Goal: Information Seeking & Learning: Understand process/instructions

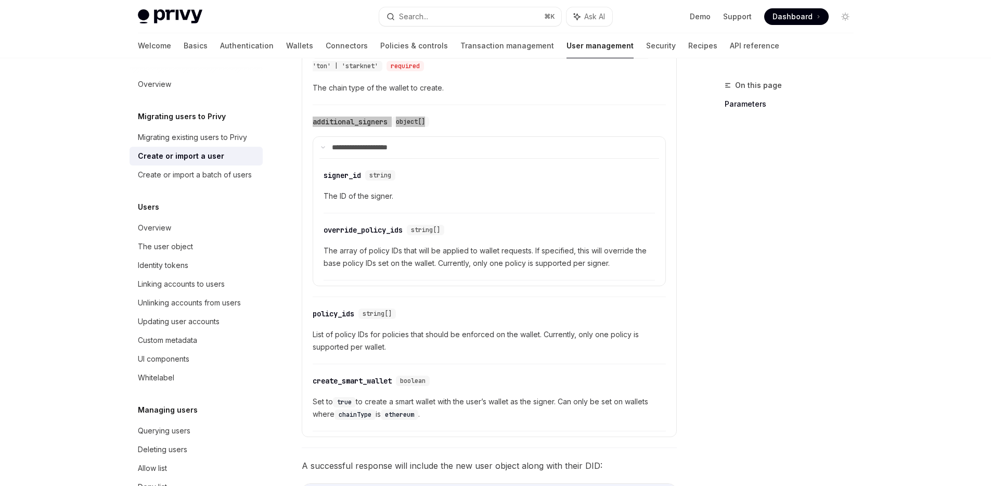
scroll to position [115, 0]
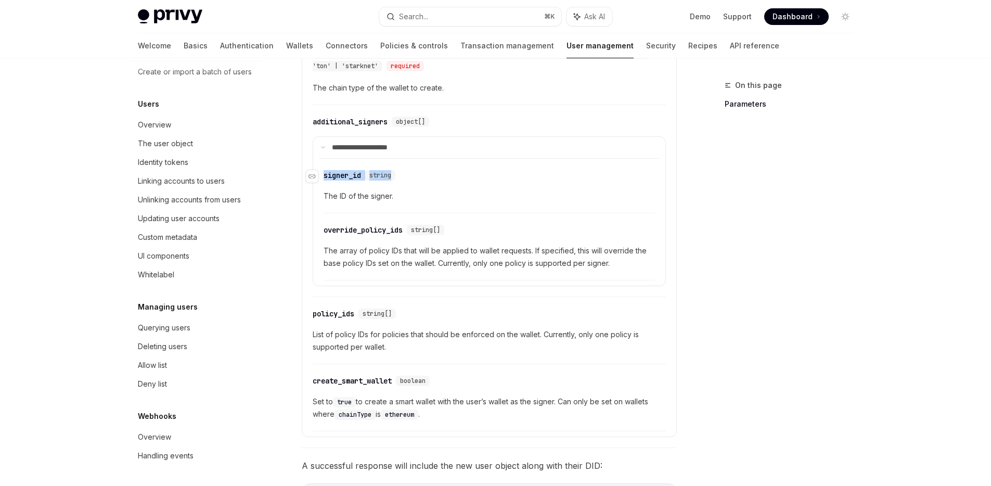
drag, startPoint x: 324, startPoint y: 162, endPoint x: 399, endPoint y: 166, distance: 74.5
click at [399, 169] on div "​ signer_id string" at bounding box center [483, 175] width 321 height 12
copy div "signer_id string"
drag, startPoint x: 457, startPoint y: 214, endPoint x: 321, endPoint y: 213, distance: 135.2
click at [323, 224] on div "​ override_policy_ids string[]" at bounding box center [483, 230] width 321 height 12
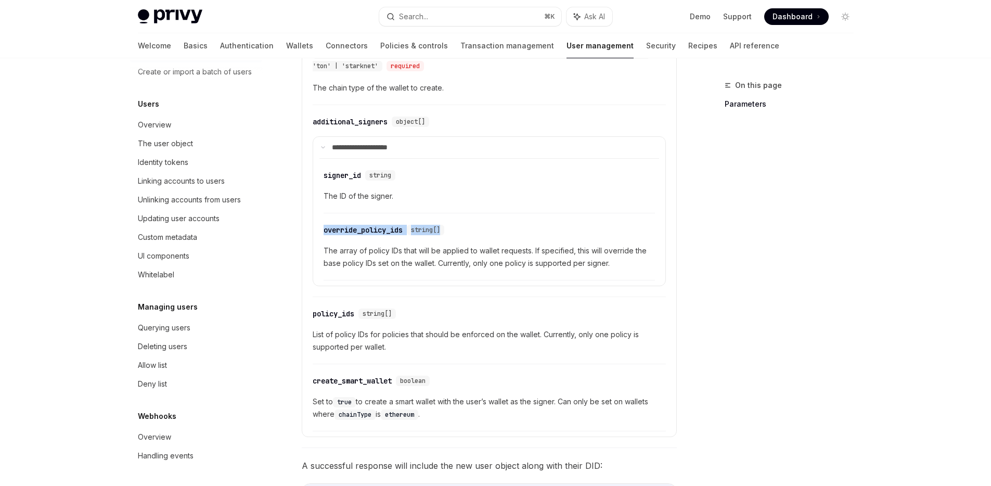
copy div "​ override_policy_ids string[]"
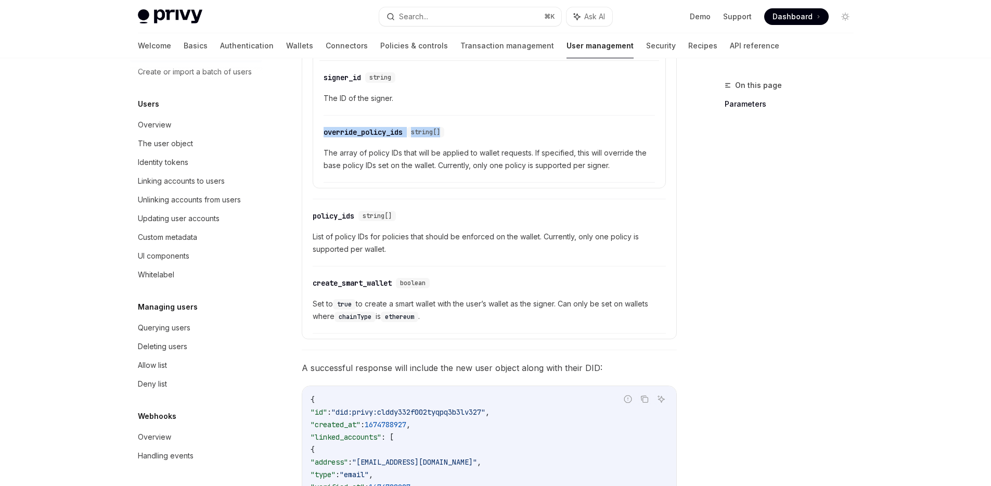
scroll to position [742, 0]
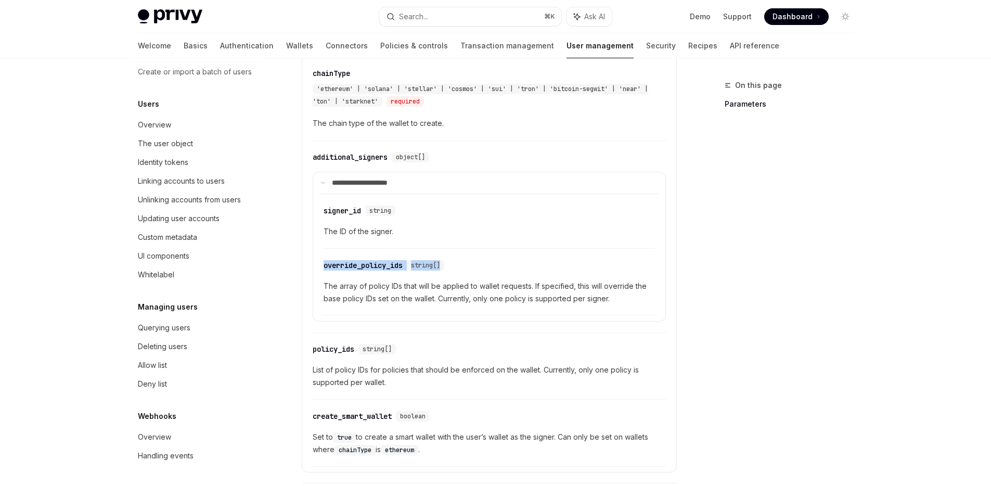
type textarea "*"
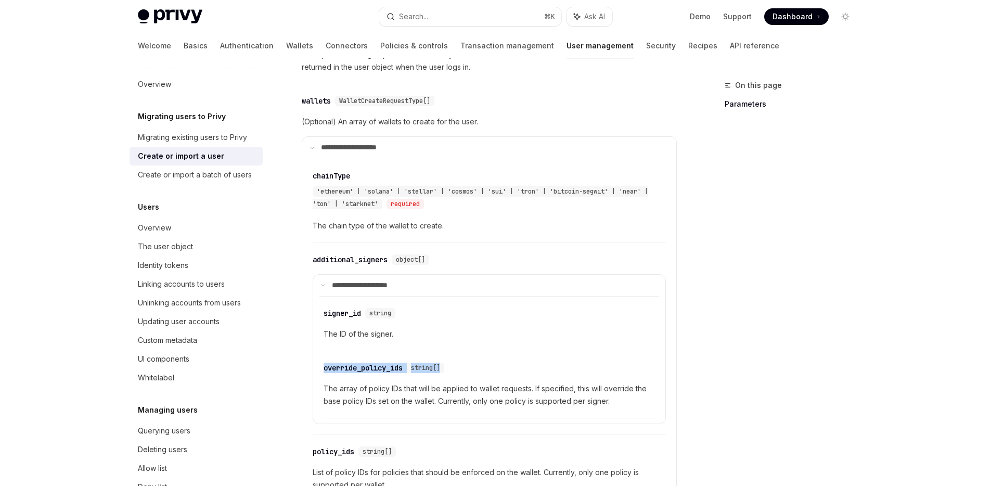
scroll to position [760, 0]
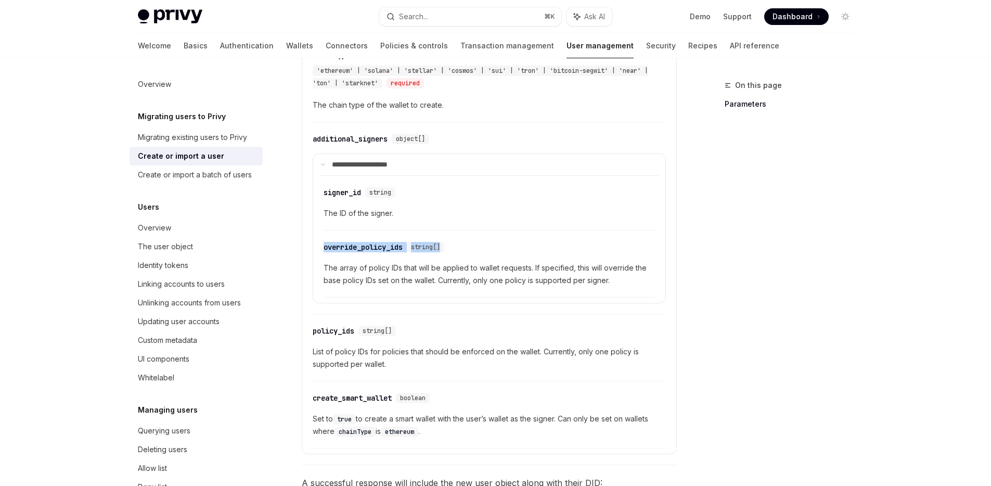
click at [330, 326] on div "policy_ids" at bounding box center [334, 331] width 42 height 10
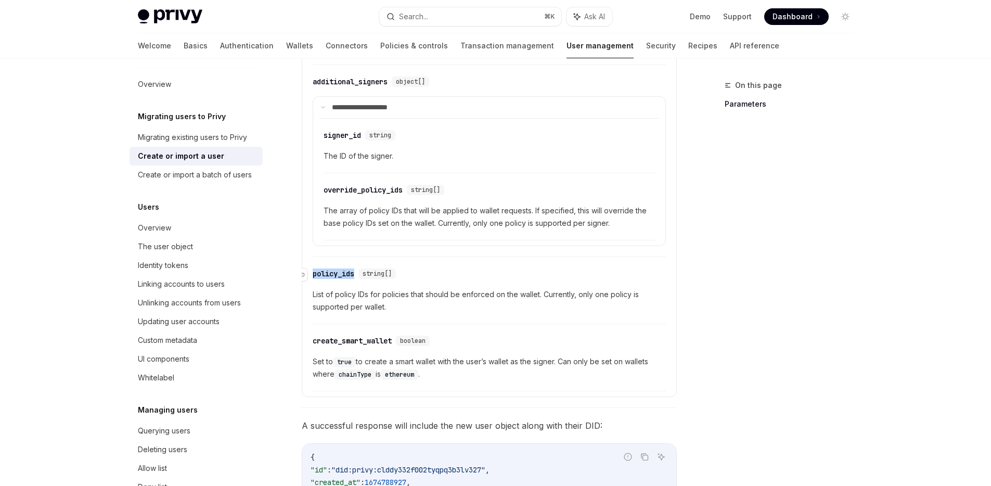
click at [330, 316] on div "**********" at bounding box center [488, 186] width 361 height 411
